Goal: Task Accomplishment & Management: Use online tool/utility

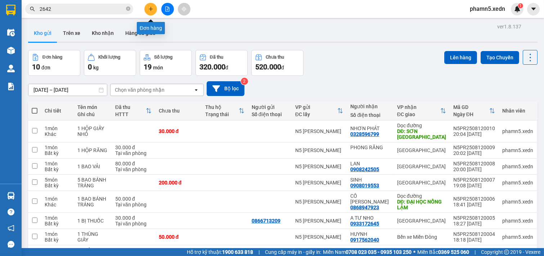
click at [153, 9] on button at bounding box center [150, 9] width 13 height 13
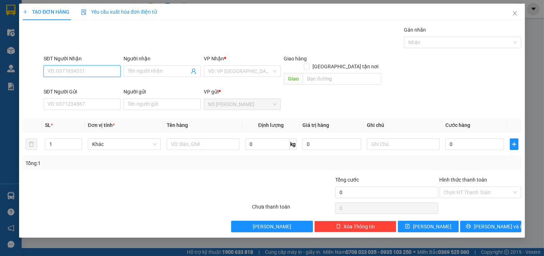
click at [87, 73] on input "SĐT Người Nhận" at bounding box center [82, 72] width 77 height 12
click at [69, 84] on div "0332748388 - C NGA" at bounding box center [82, 86] width 69 height 8
type input "0332748388"
type input "C NGA"
type input "[PERSON_NAME]"
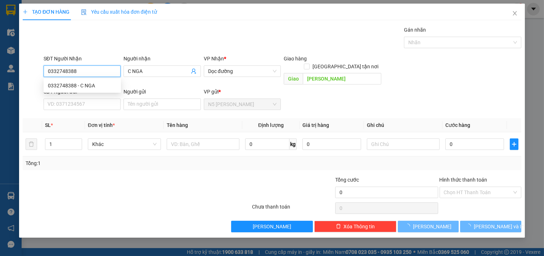
type input "80.000"
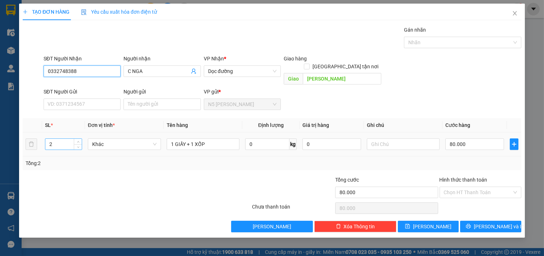
type input "0332748388"
click at [56, 139] on input "2" at bounding box center [63, 144] width 36 height 11
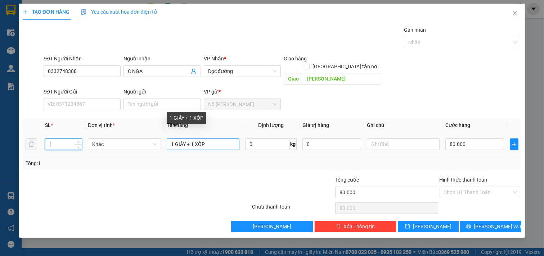
type input "1"
click at [188, 139] on input "1 GIẤY + 1 XỐP" at bounding box center [203, 145] width 73 height 12
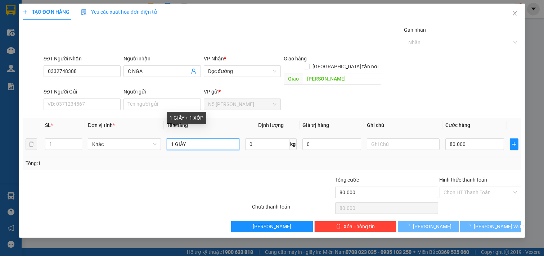
type input "1 GIẤY"
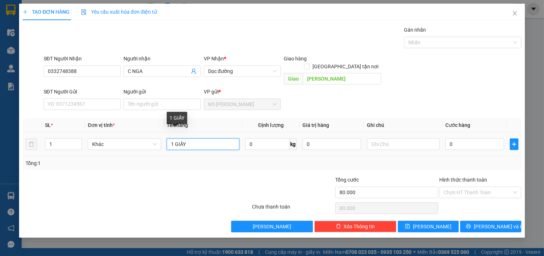
type input "0"
type input "1 GIẤY"
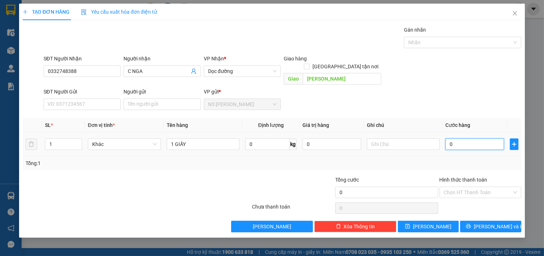
click at [466, 141] on input "0" at bounding box center [474, 145] width 59 height 12
type input "3"
type input "30"
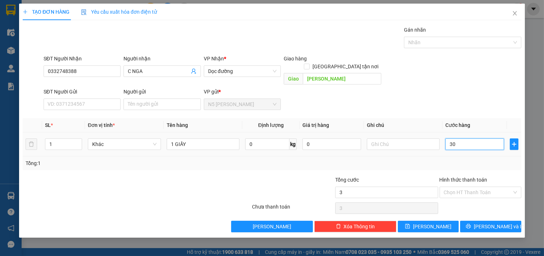
type input "30"
click at [475, 187] on input "Hình thức thanh toán" at bounding box center [478, 192] width 68 height 11
type input "30.000"
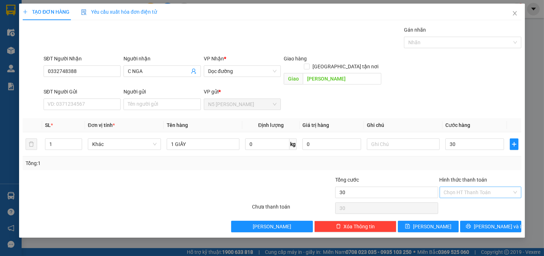
type input "30.000"
click at [465, 201] on div "Tại văn phòng" at bounding box center [480, 199] width 73 height 8
type input "0"
click at [471, 224] on icon "printer" at bounding box center [468, 226] width 5 height 5
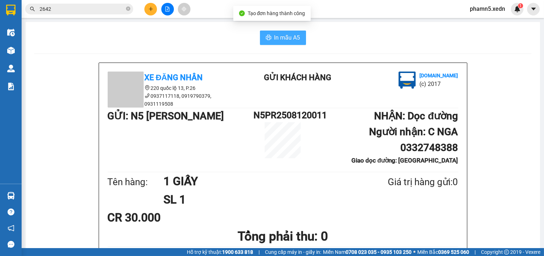
click at [281, 40] on span "In mẫu A5" at bounding box center [287, 37] width 26 height 9
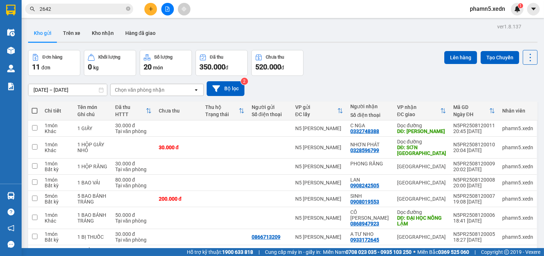
click at [34, 107] on label at bounding box center [35, 110] width 6 height 7
click at [35, 107] on input "checkbox" at bounding box center [35, 107] width 0 height 0
checkbox input "true"
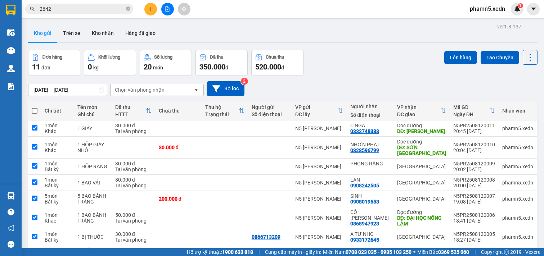
checkbox input "true"
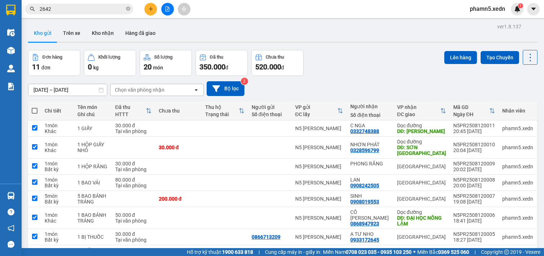
checkbox input "true"
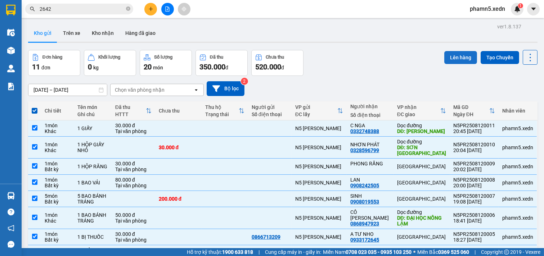
click at [451, 53] on button "Lên hàng" at bounding box center [460, 57] width 33 height 13
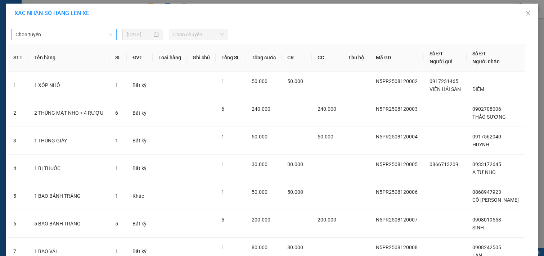
click at [108, 33] on span "Chọn tuyến" at bounding box center [63, 34] width 97 height 11
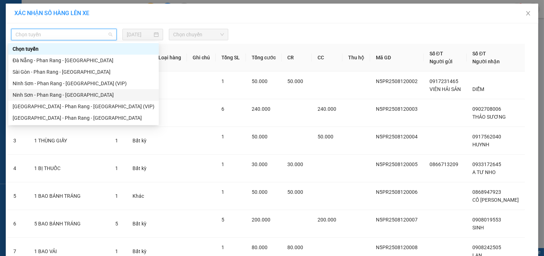
click at [72, 95] on div "Ninh Sơn - Phan Rang - [GEOGRAPHIC_DATA]" at bounding box center [84, 95] width 142 height 8
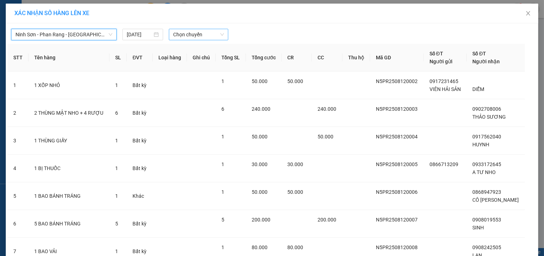
click at [221, 37] on div "Chọn chuyến" at bounding box center [198, 35] width 59 height 12
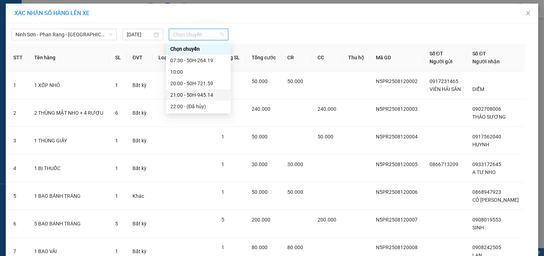
click at [204, 96] on div "21:00 - 50H-945.14" at bounding box center [198, 95] width 56 height 8
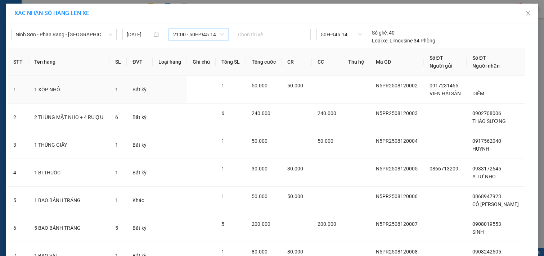
scroll to position [149, 0]
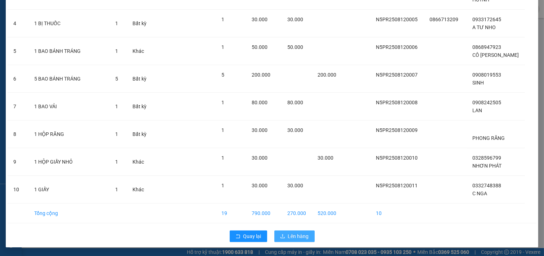
click at [292, 238] on span "Lên hàng" at bounding box center [298, 237] width 21 height 8
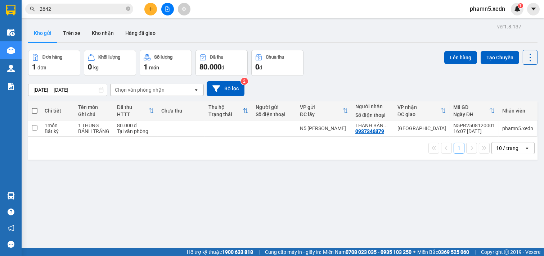
click at [36, 109] on span at bounding box center [35, 111] width 6 height 6
click at [35, 107] on input "checkbox" at bounding box center [35, 107] width 0 height 0
checkbox input "true"
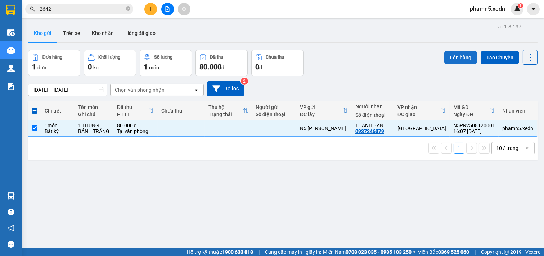
click at [457, 52] on button "Lên hàng" at bounding box center [460, 57] width 33 height 13
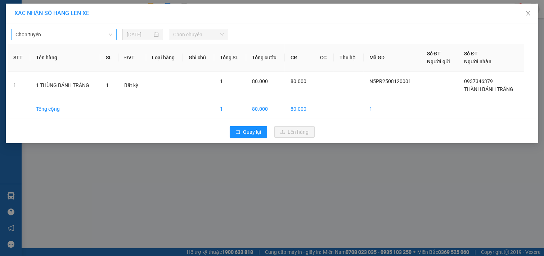
click at [111, 33] on span "Chọn tuyến" at bounding box center [63, 34] width 97 height 11
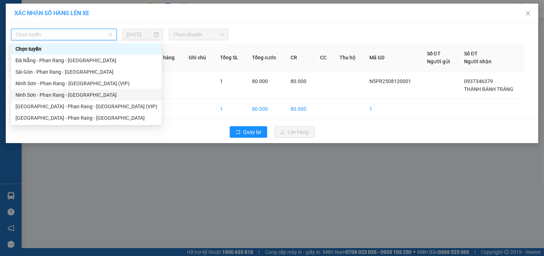
click at [86, 97] on div "Ninh Sơn - Phan Rang - [GEOGRAPHIC_DATA]" at bounding box center [86, 95] width 142 height 8
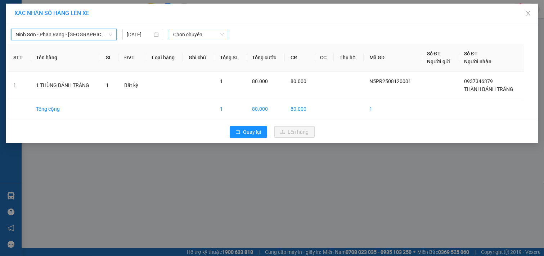
click at [224, 33] on div "Chọn chuyến" at bounding box center [198, 35] width 59 height 12
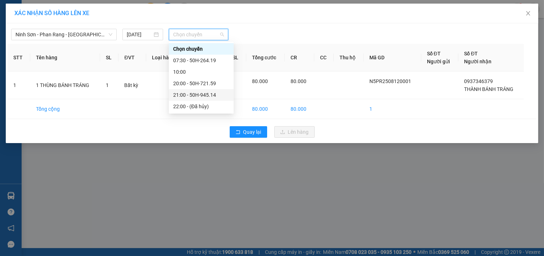
click at [212, 96] on div "21:00 - 50H-945.14" at bounding box center [201, 95] width 56 height 8
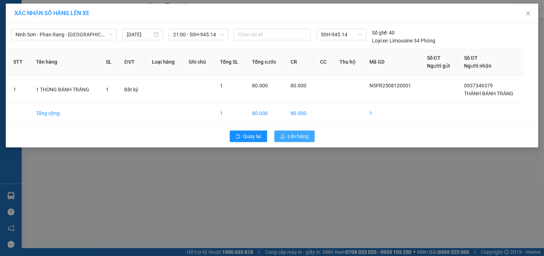
click at [288, 134] on span "Lên hàng" at bounding box center [298, 137] width 21 height 8
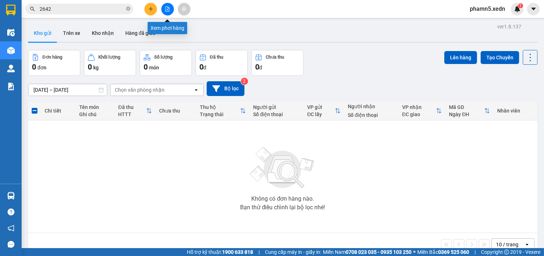
click at [168, 8] on icon "file-add" at bounding box center [167, 8] width 5 height 5
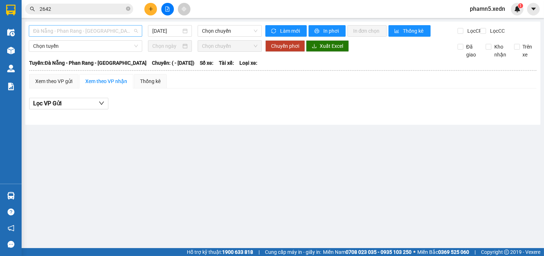
click at [137, 31] on span "Đà Nẵng - Phan Rang - [GEOGRAPHIC_DATA]" at bounding box center [85, 31] width 105 height 11
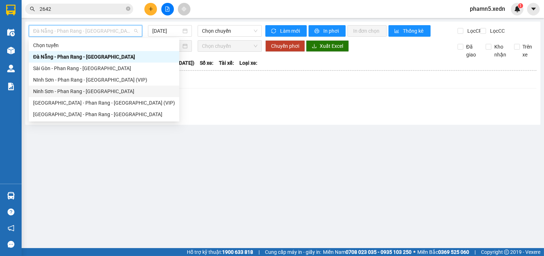
click at [98, 92] on div "Ninh Sơn - Phan Rang - [GEOGRAPHIC_DATA]" at bounding box center [104, 91] width 142 height 8
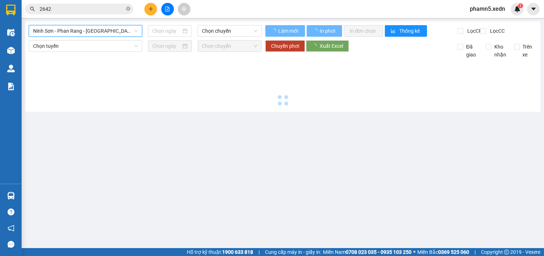
type input "[DATE]"
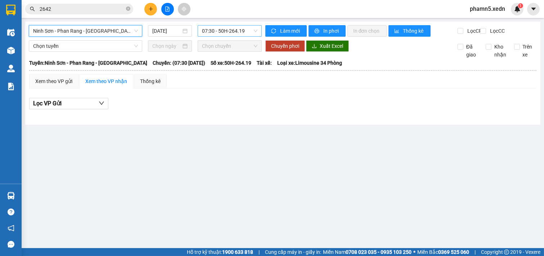
click at [256, 30] on span "07:30 - 50H-264.19" at bounding box center [229, 31] width 55 height 11
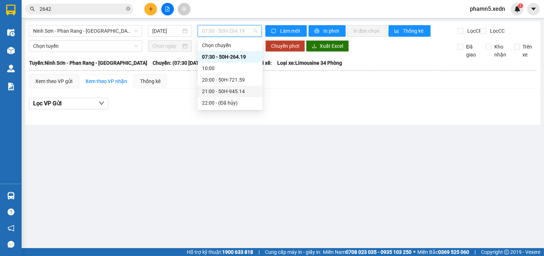
click at [243, 91] on div "21:00 - 50H-945.14" at bounding box center [230, 91] width 56 height 8
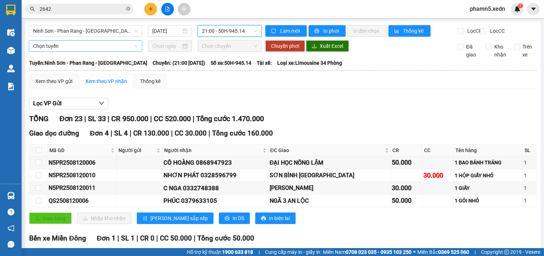
click at [137, 52] on div "Chọn tuyến" at bounding box center [85, 46] width 113 height 12
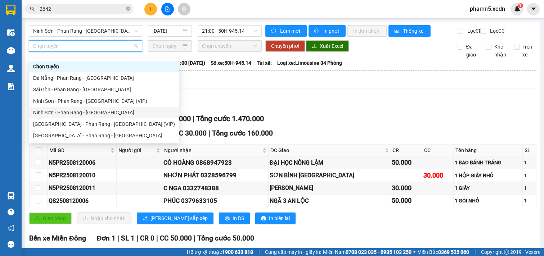
click at [111, 113] on div "Ninh Sơn - Phan Rang - [GEOGRAPHIC_DATA]" at bounding box center [104, 113] width 142 height 8
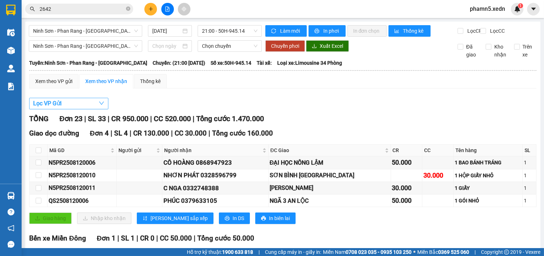
click at [102, 106] on span "button" at bounding box center [102, 103] width 6 height 9
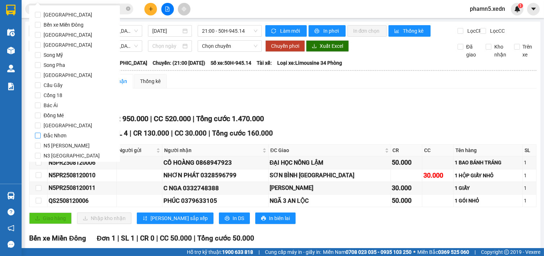
scroll to position [35, 0]
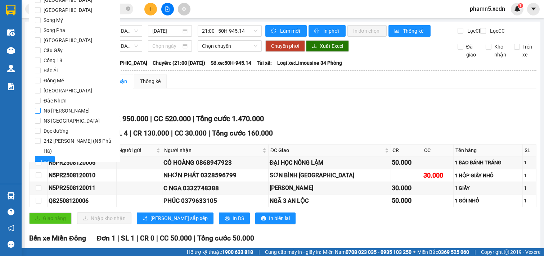
click at [38, 110] on input "N5 [PERSON_NAME]" at bounding box center [38, 111] width 6 height 6
checkbox input "true"
click at [46, 158] on span "Lọc" at bounding box center [45, 162] width 8 height 8
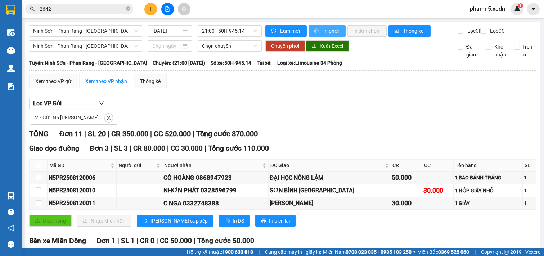
click at [330, 31] on span "In phơi" at bounding box center [331, 31] width 17 height 8
